Goal: Information Seeking & Learning: Learn about a topic

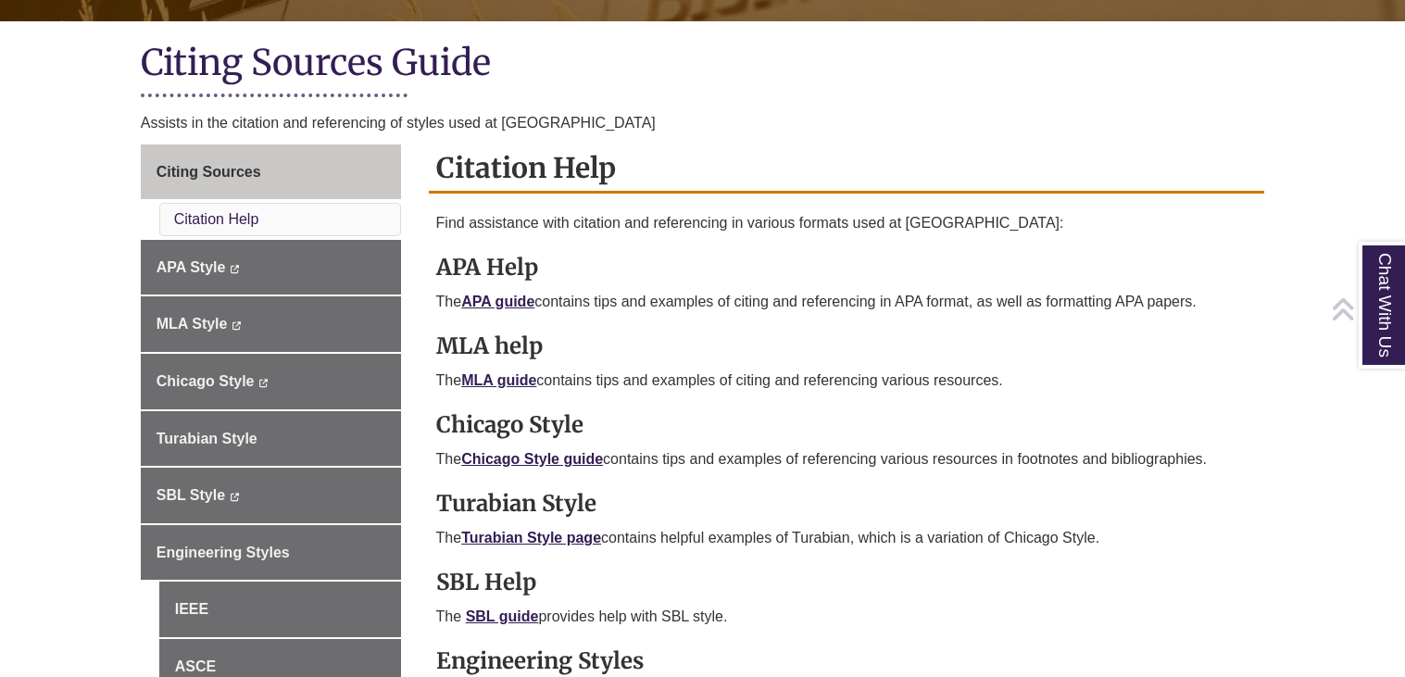
scroll to position [406, 0]
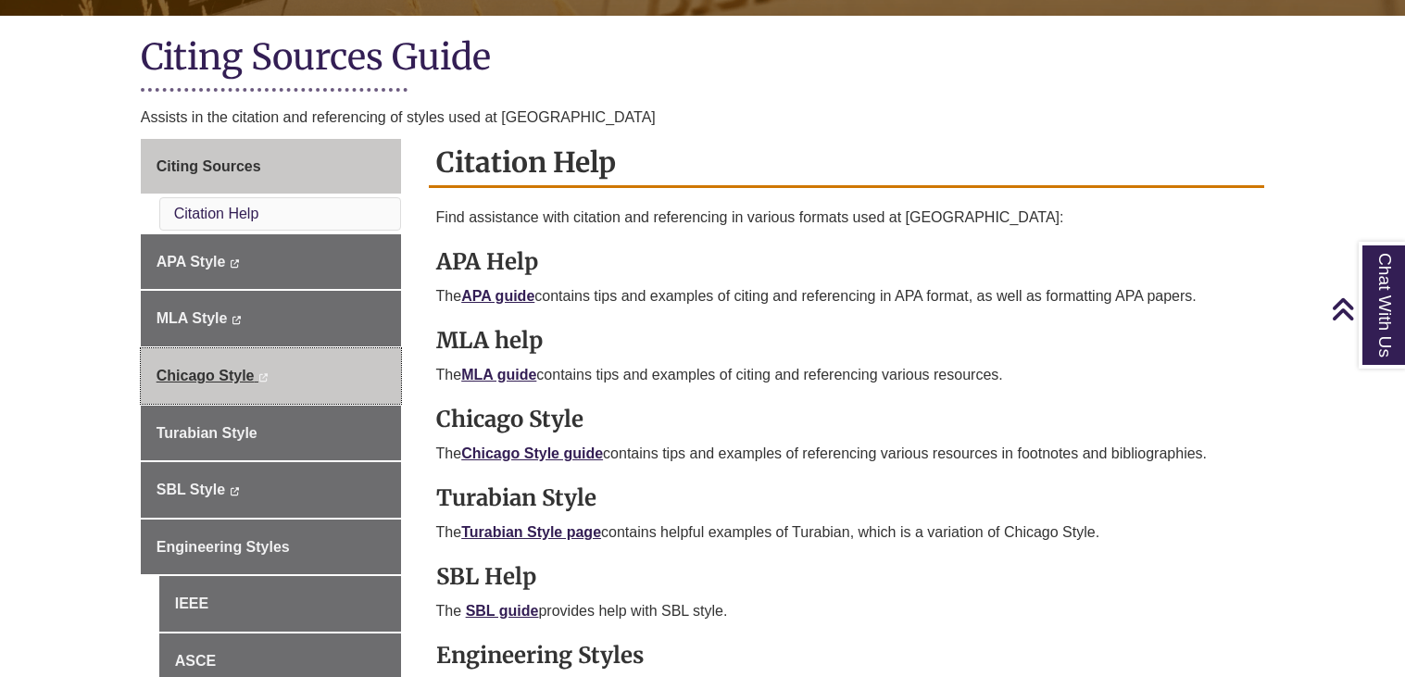
click at [319, 370] on link "Chicago Style This link opens in a new window This link opens in a new window" at bounding box center [271, 376] width 260 height 56
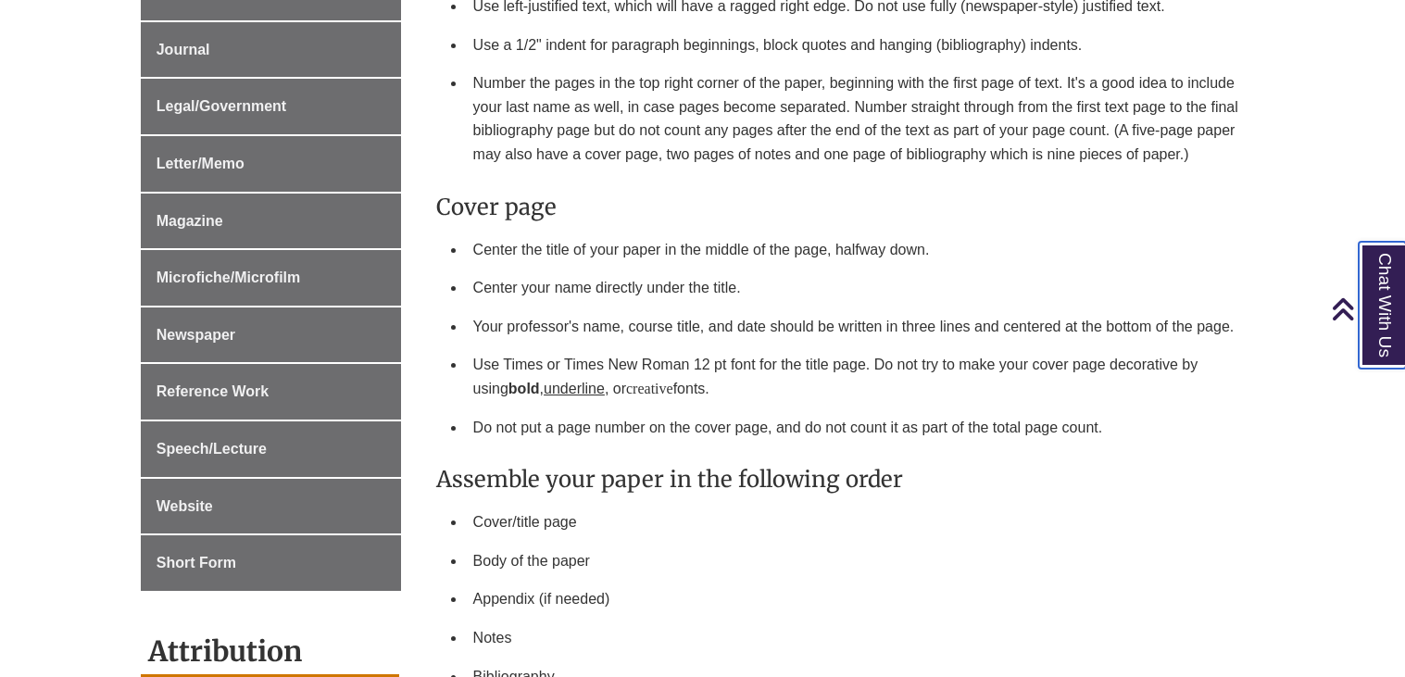
scroll to position [1121, 0]
